Goal: Transaction & Acquisition: Purchase product/service

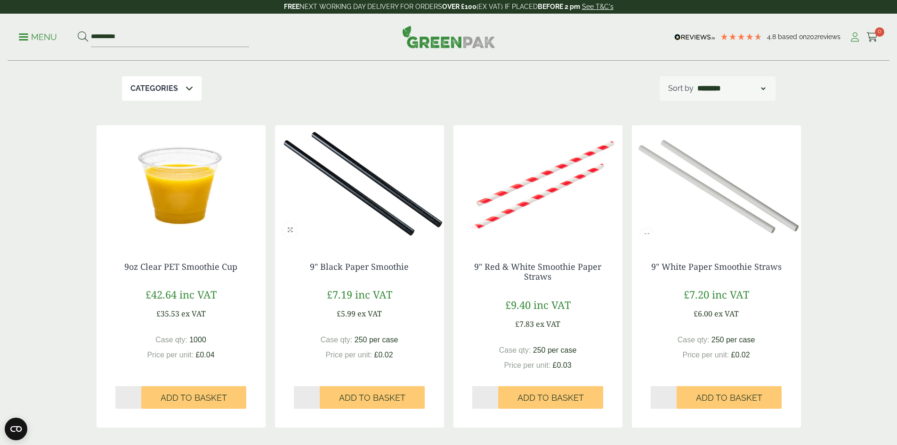
click at [849, 39] on icon at bounding box center [855, 36] width 12 height 9
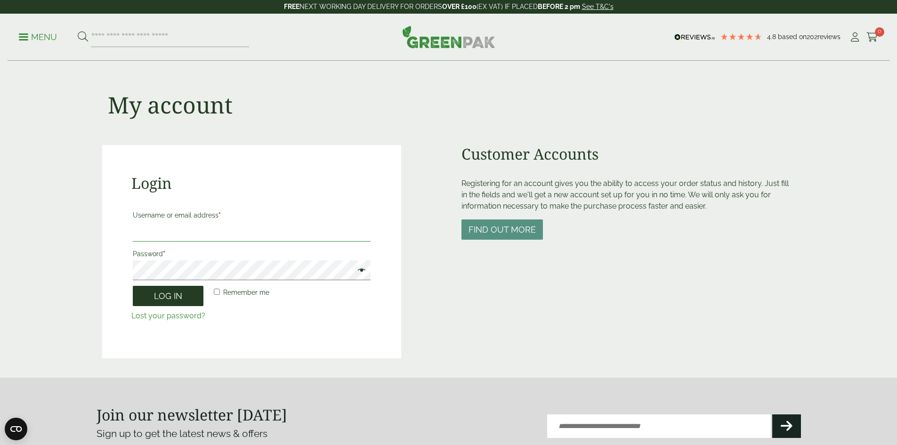
type input "**********"
click at [177, 301] on button "Log in" at bounding box center [168, 296] width 71 height 20
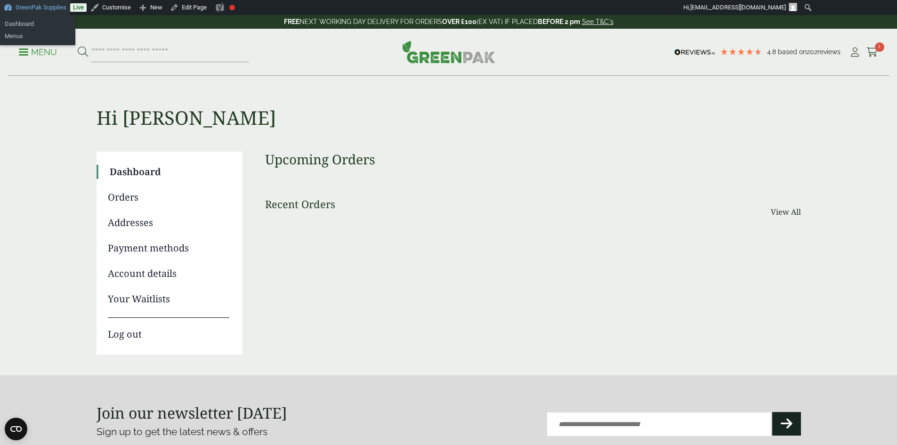
click at [28, 13] on link "GreenPak Supplies" at bounding box center [35, 7] width 70 height 15
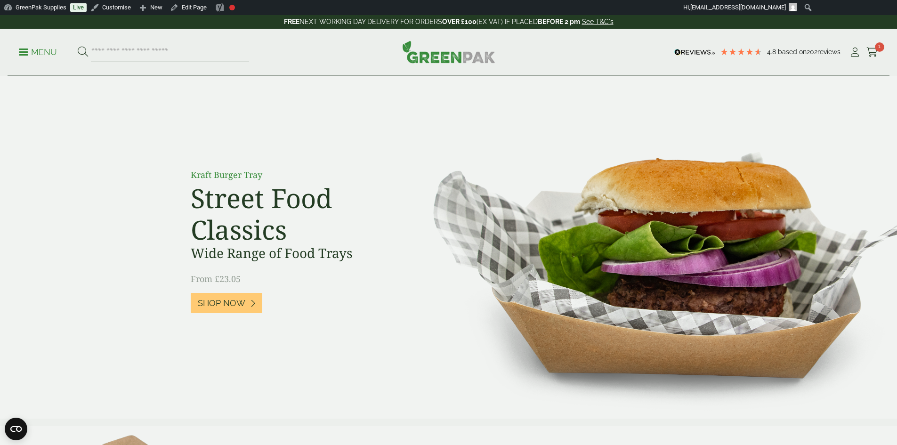
click at [172, 44] on input "search" at bounding box center [170, 52] width 158 height 20
type input "**********"
click at [78, 46] on button at bounding box center [83, 52] width 10 height 12
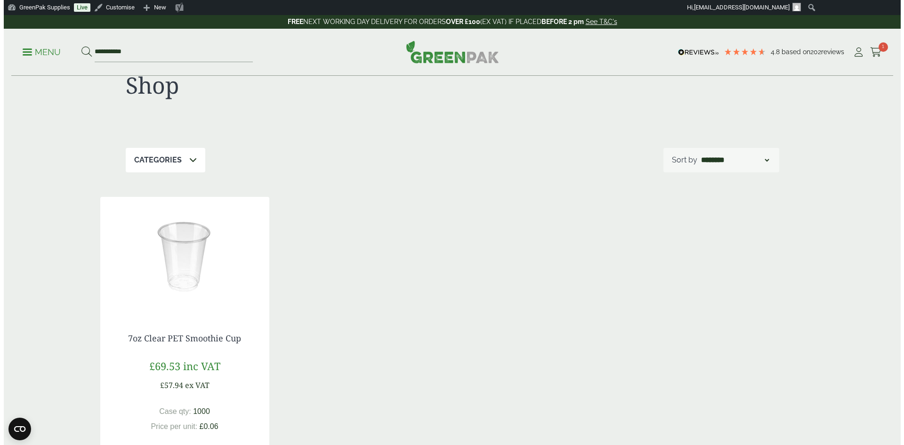
scroll to position [141, 0]
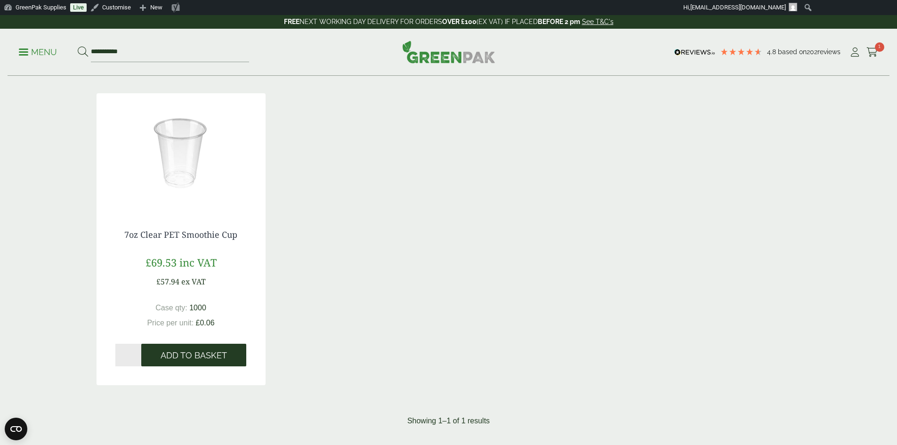
click at [179, 356] on span "Add to Basket" at bounding box center [194, 355] width 66 height 10
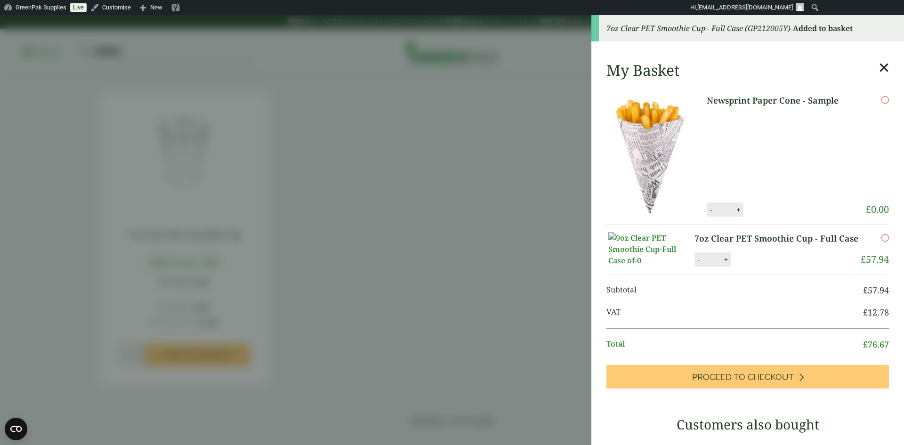
click at [881, 99] on icon "Remove this item" at bounding box center [885, 100] width 8 height 8
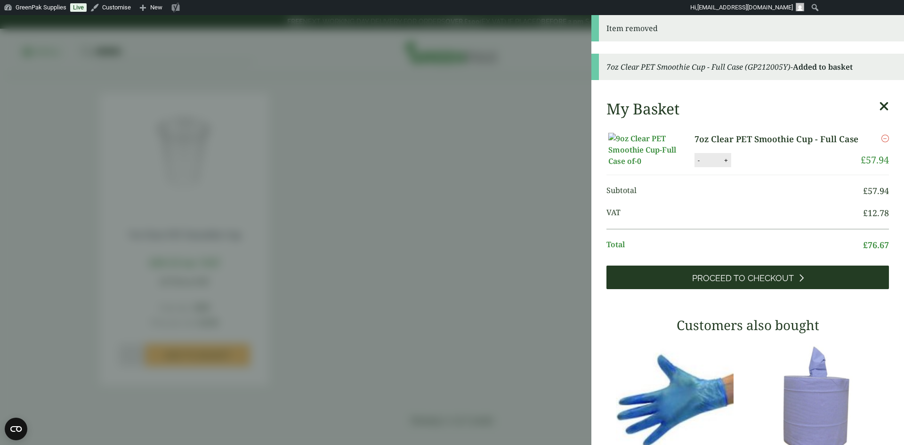
click at [727, 283] on span "Proceed to Checkout" at bounding box center [743, 278] width 102 height 10
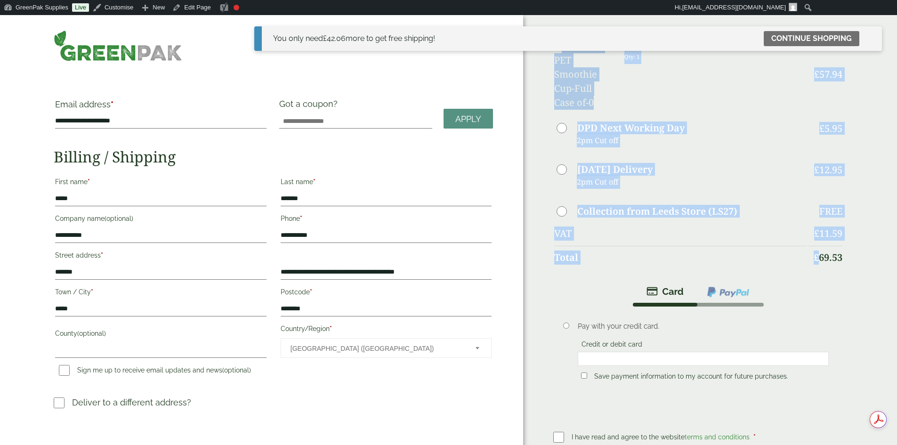
drag, startPoint x: 789, startPoint y: 222, endPoint x: 766, endPoint y: 222, distance: 23.5
click at [766, 222] on div "Order Summary Item Ammount 7oz Clear PET Smoothie Cup - Full Case Qty: 1 £ 57.9…" at bounding box center [710, 286] width 374 height 543
copy table "Item Ammount 7oz Clear PET Smoothie Cup - Full Case Qty: 1 £ 57.94 DPD Next Wor…"
click at [148, 52] on img at bounding box center [118, 45] width 129 height 31
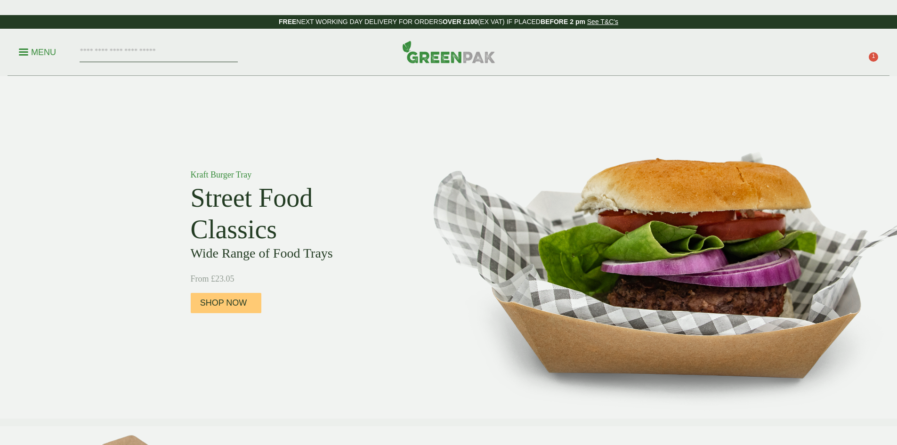
click at [186, 55] on input "search" at bounding box center [159, 52] width 158 height 20
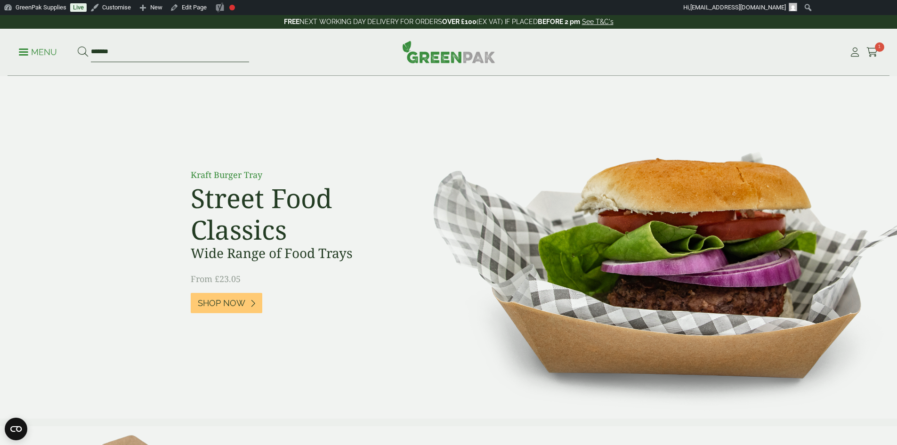
type input "*******"
click at [78, 46] on button at bounding box center [83, 52] width 10 height 12
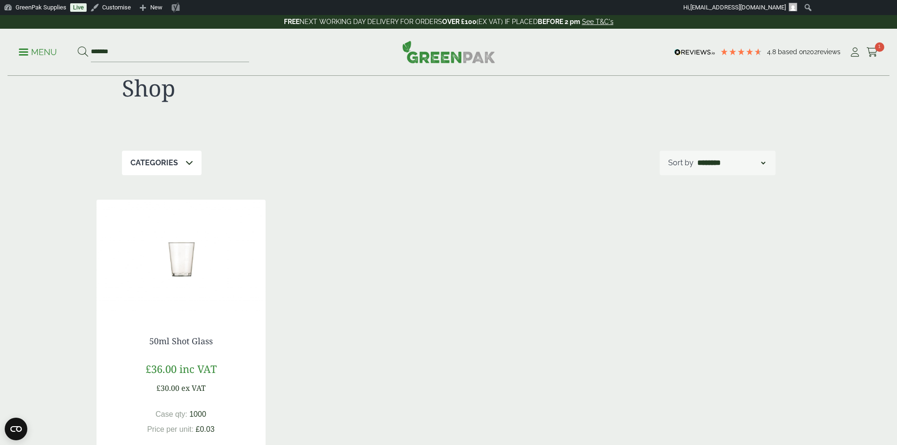
scroll to position [94, 0]
